Goal: Task Accomplishment & Management: Manage account settings

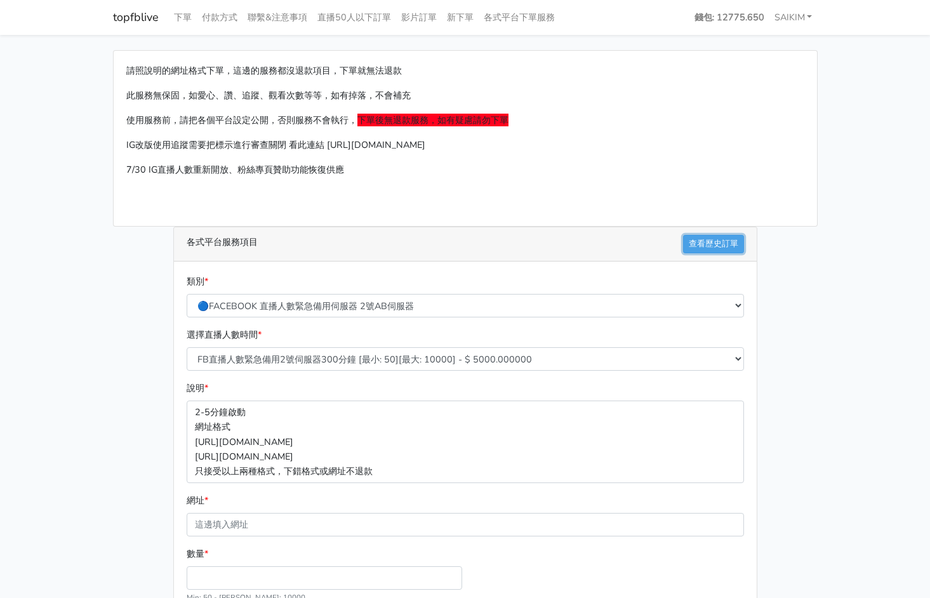
click at [719, 244] on link "查看歷史訂單" at bounding box center [713, 244] width 61 height 18
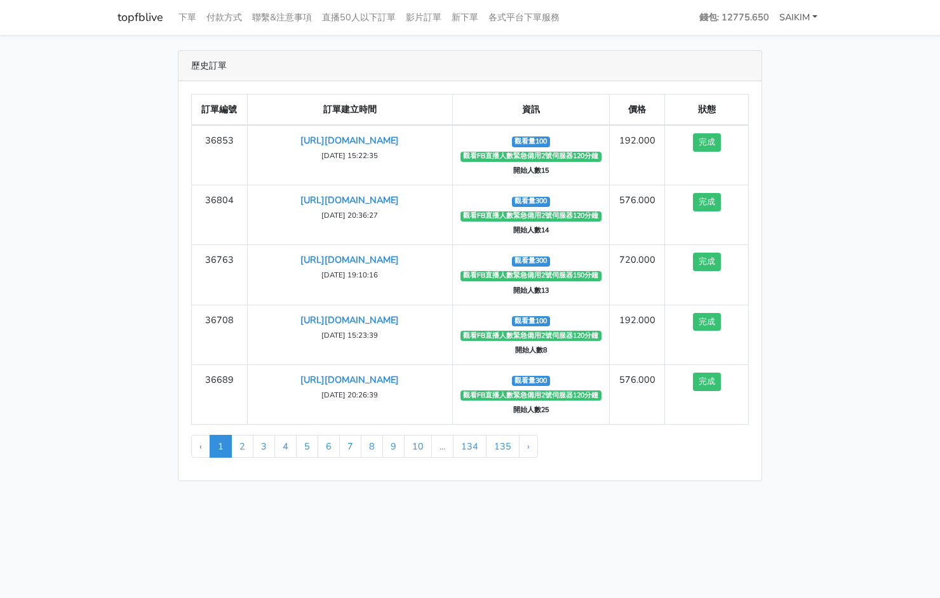
click at [798, 8] on link "SAIKIM" at bounding box center [798, 17] width 48 height 25
click at [779, 49] on link "登出" at bounding box center [771, 47] width 100 height 20
